Goal: Transaction & Acquisition: Download file/media

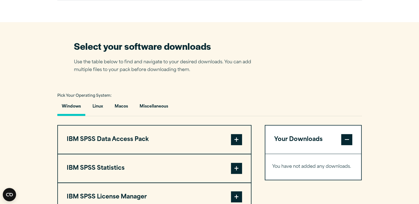
scroll to position [332, 0]
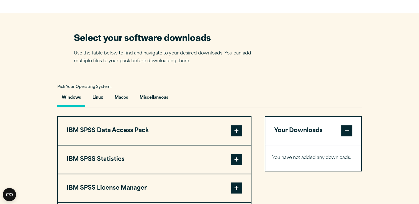
click at [233, 156] on span at bounding box center [236, 159] width 11 height 11
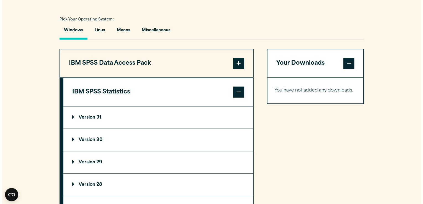
scroll to position [415, 0]
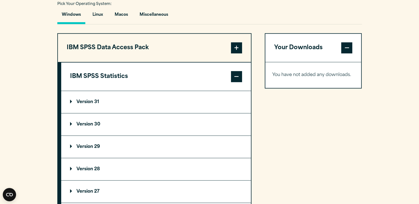
click at [87, 98] on summary "Version 31" at bounding box center [156, 102] width 190 height 22
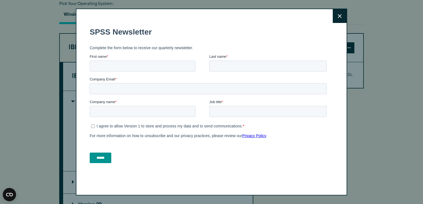
drag, startPoint x: 321, startPoint y: 183, endPoint x: 234, endPoint y: 159, distance: 90.8
click at [340, 18] on button "Close" at bounding box center [340, 16] width 14 height 14
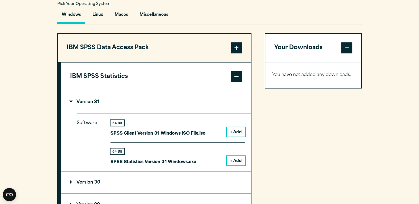
click at [232, 160] on button "+ Add" at bounding box center [236, 160] width 18 height 9
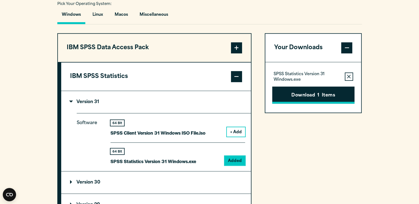
click at [303, 94] on button "Download 1 Items" at bounding box center [313, 95] width 82 height 17
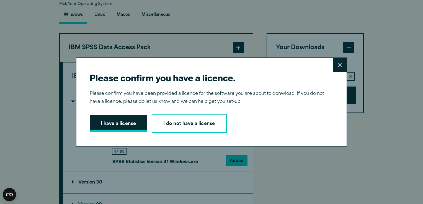
click at [117, 123] on button "I have a license" at bounding box center [119, 123] width 58 height 17
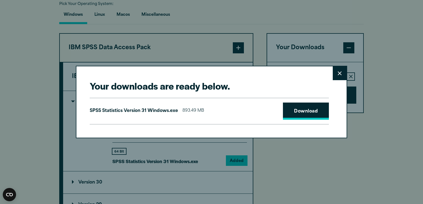
click at [306, 112] on link "Download" at bounding box center [306, 111] width 46 height 17
